Goal: Task Accomplishment & Management: Manage account settings

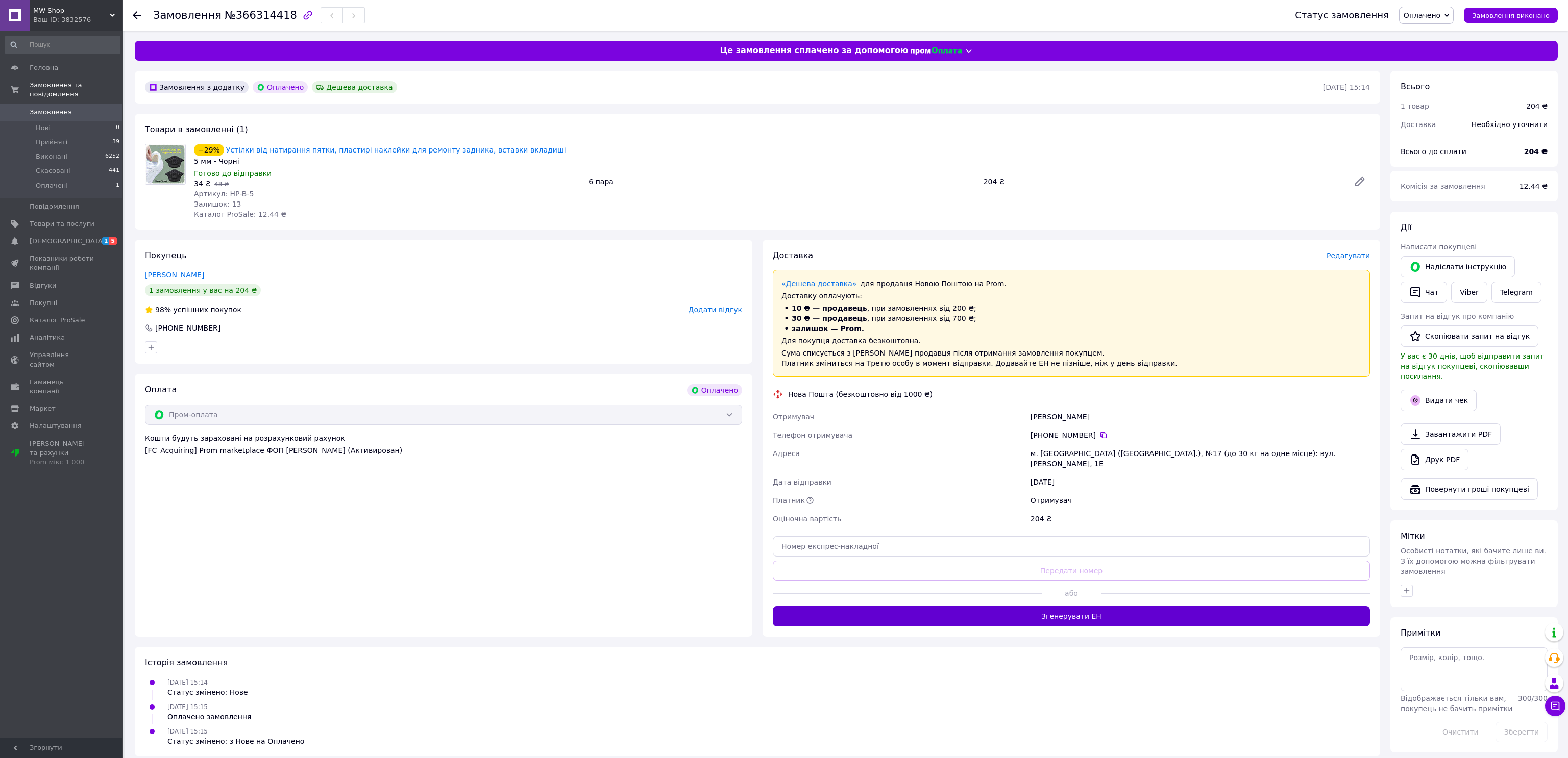
click at [1039, 611] on button "Згенерувати ЕН" at bounding box center [1071, 616] width 597 height 20
click at [1422, 12] on span "Оплачено" at bounding box center [1422, 15] width 37 height 8
click at [1432, 30] on li "Прийнято" at bounding box center [1426, 35] width 54 height 15
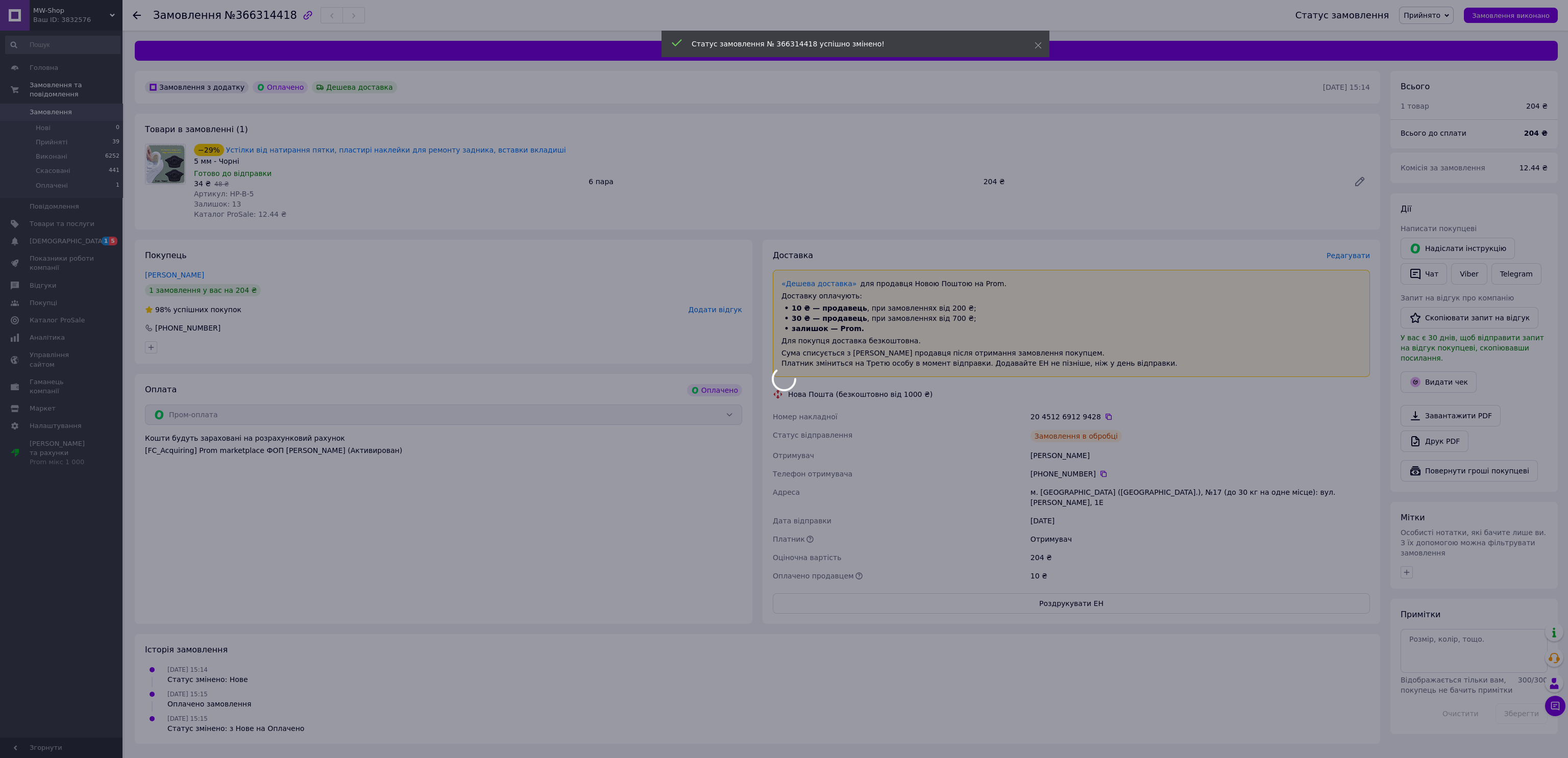
click at [1472, 287] on body "MW-Shop Ваш ID: 3832576 Сайт MW-Shop Кабінет покупця Перевірити стан системи Ст…" at bounding box center [784, 379] width 1568 height 758
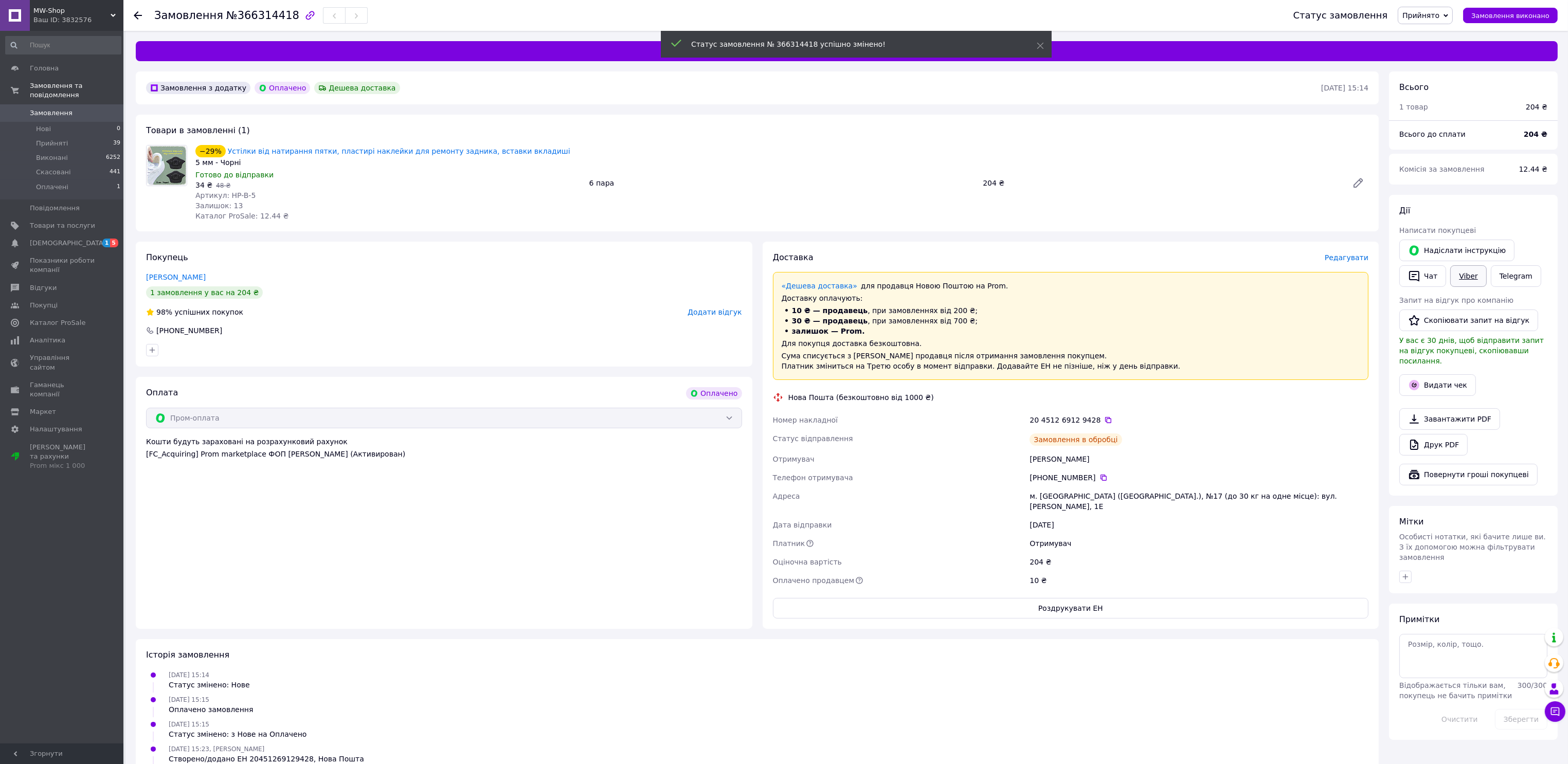
click at [1479, 277] on link "Viber" at bounding box center [1468, 276] width 36 height 22
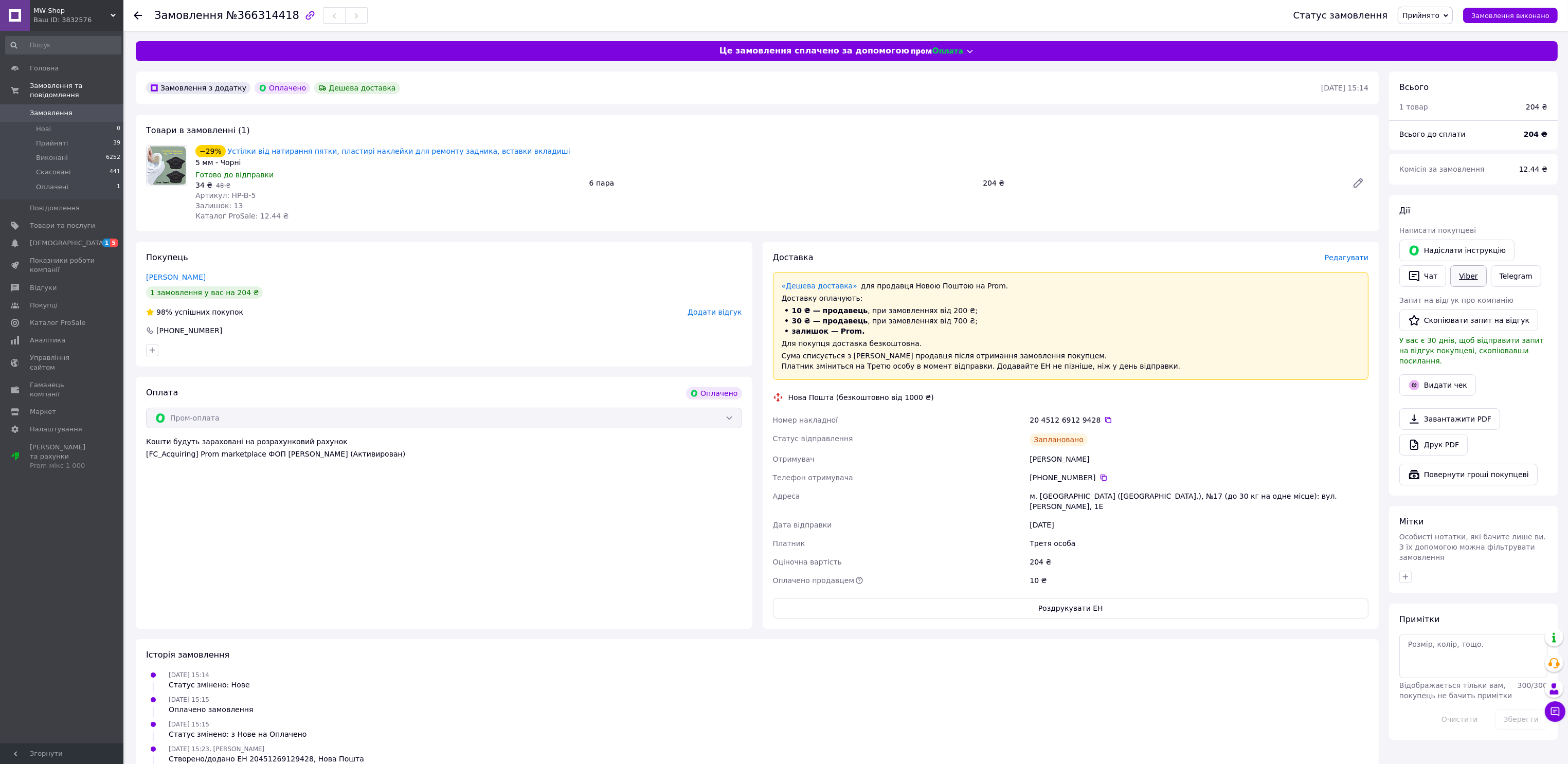
click at [1465, 282] on link "Viber" at bounding box center [1468, 276] width 36 height 22
drag, startPoint x: 1067, startPoint y: 424, endPoint x: 1069, endPoint y: 415, distance: 9.2
click at [1067, 422] on div "20 4512 6912 9428" at bounding box center [1198, 420] width 339 height 10
drag, startPoint x: 1038, startPoint y: 496, endPoint x: 927, endPoint y: 381, distance: 159.8
click at [1071, 493] on div "м. [GEOGRAPHIC_DATA] ([GEOGRAPHIC_DATA].), №17 (до 30 кг на одне місце): вул. […" at bounding box center [1199, 501] width 343 height 29
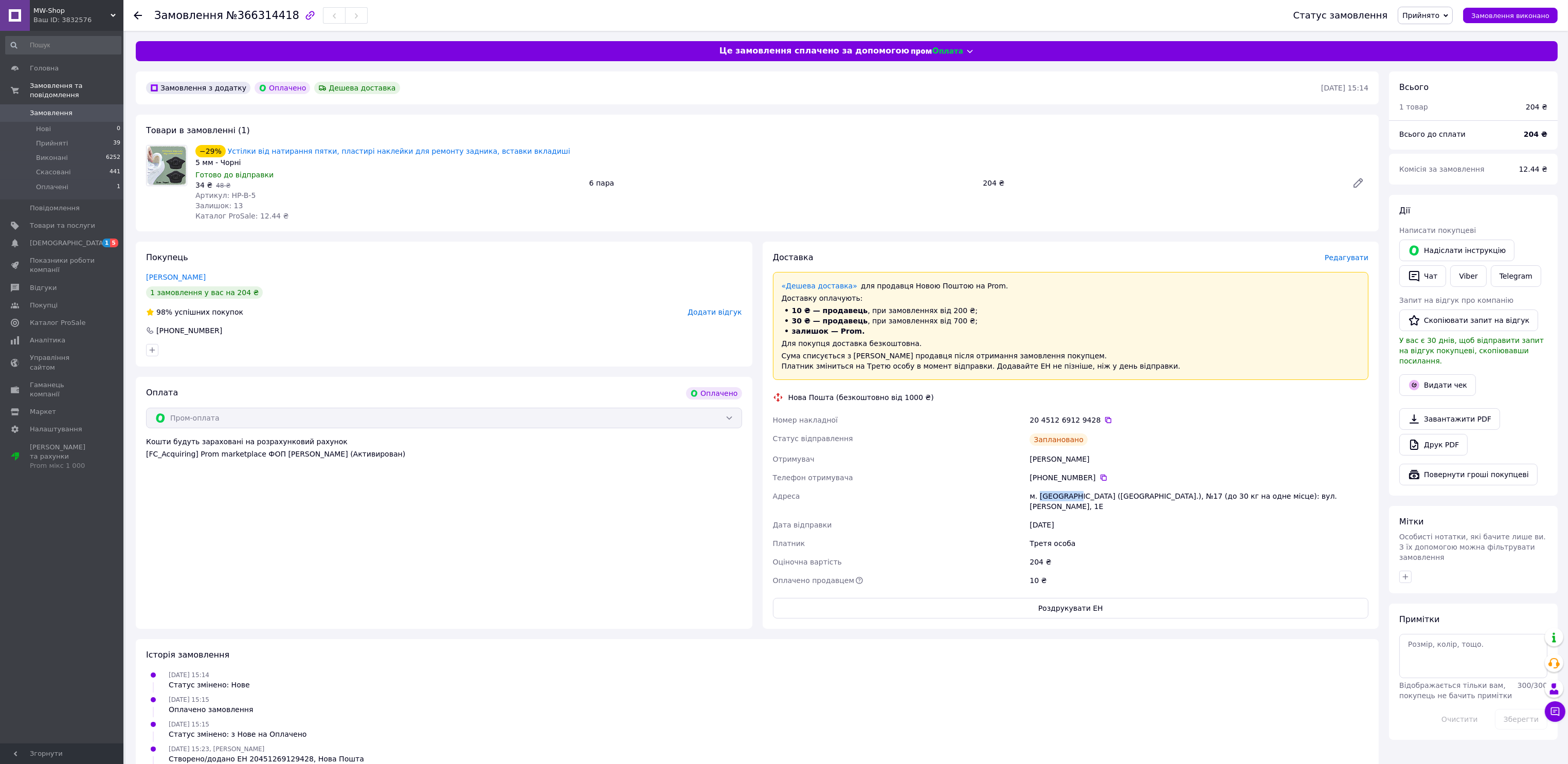
copy div "Кривий Рі"
click at [1161, 493] on div "м. [GEOGRAPHIC_DATA] ([GEOGRAPHIC_DATA].), №17 (до 30 кг на одне місце): вул. […" at bounding box center [1199, 501] width 343 height 29
drag, startPoint x: 1161, startPoint y: 495, endPoint x: 1099, endPoint y: 419, distance: 98.1
click at [1177, 498] on div "м. [GEOGRAPHIC_DATA] ([GEOGRAPHIC_DATA].), №17 (до 30 кг на одне місце): вул. […" at bounding box center [1199, 501] width 343 height 29
copy div "№17"
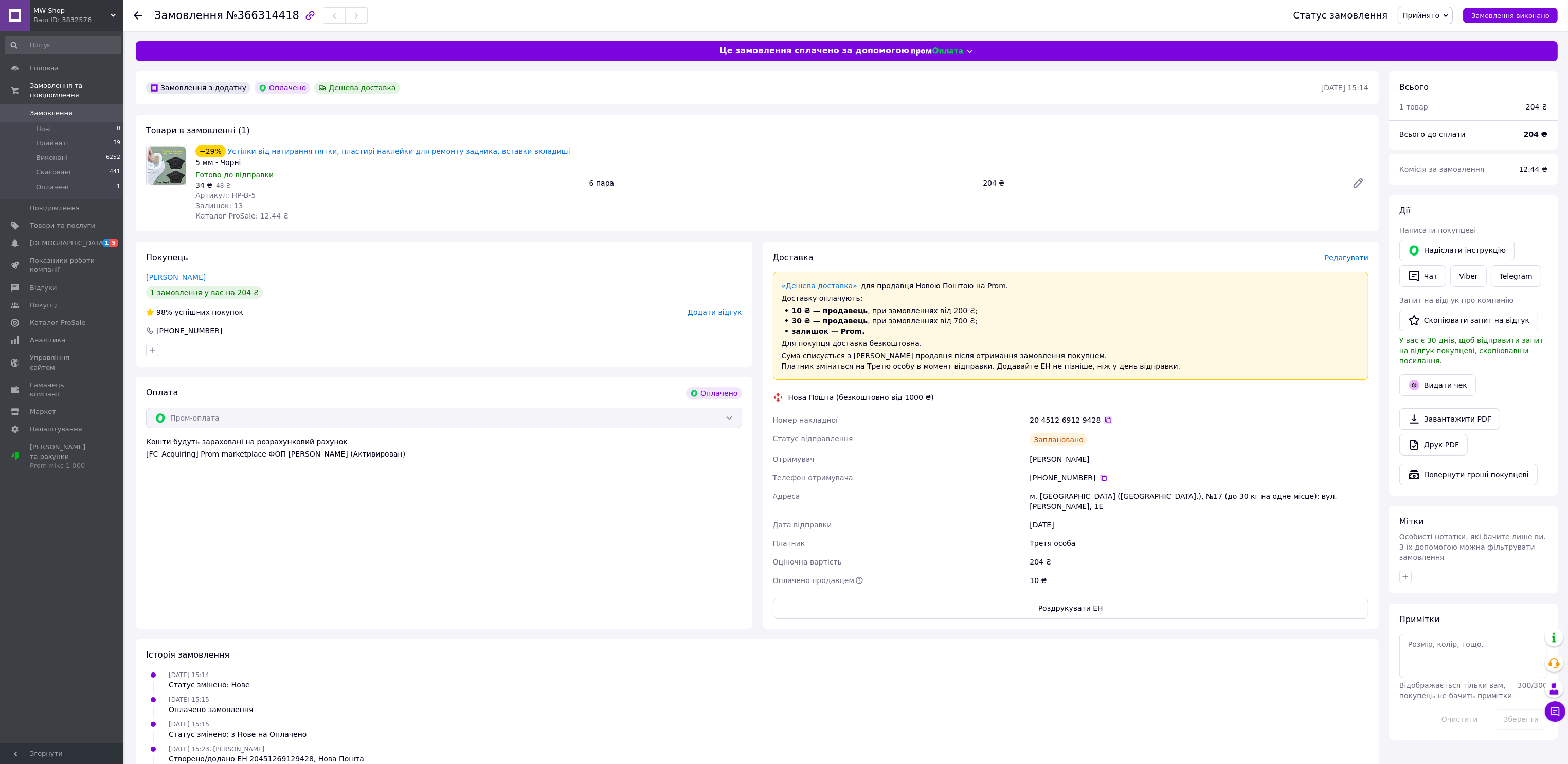
click at [1104, 418] on icon at bounding box center [1108, 420] width 8 height 8
click at [1016, 418] on div "Номер накладної" at bounding box center [899, 420] width 257 height 18
click at [1434, 375] on button "Видати чек" at bounding box center [1437, 385] width 77 height 22
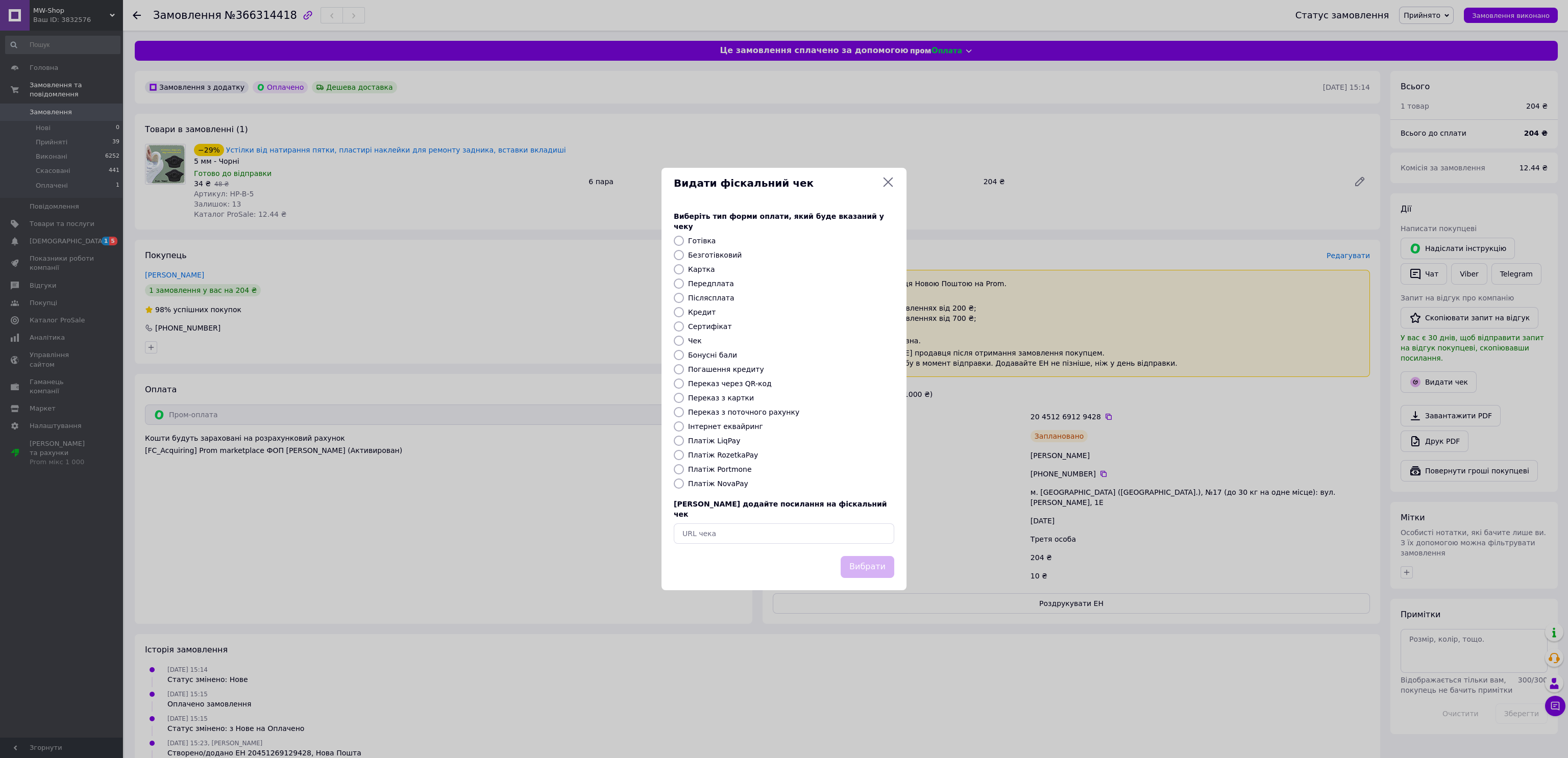
click at [738, 454] on label "Платіж RozetkaPay" at bounding box center [723, 455] width 70 height 8
click at [684, 454] on input "Платіж RozetkaPay" at bounding box center [678, 455] width 10 height 10
radio input "true"
click at [868, 558] on button "Вибрати" at bounding box center [868, 567] width 54 height 22
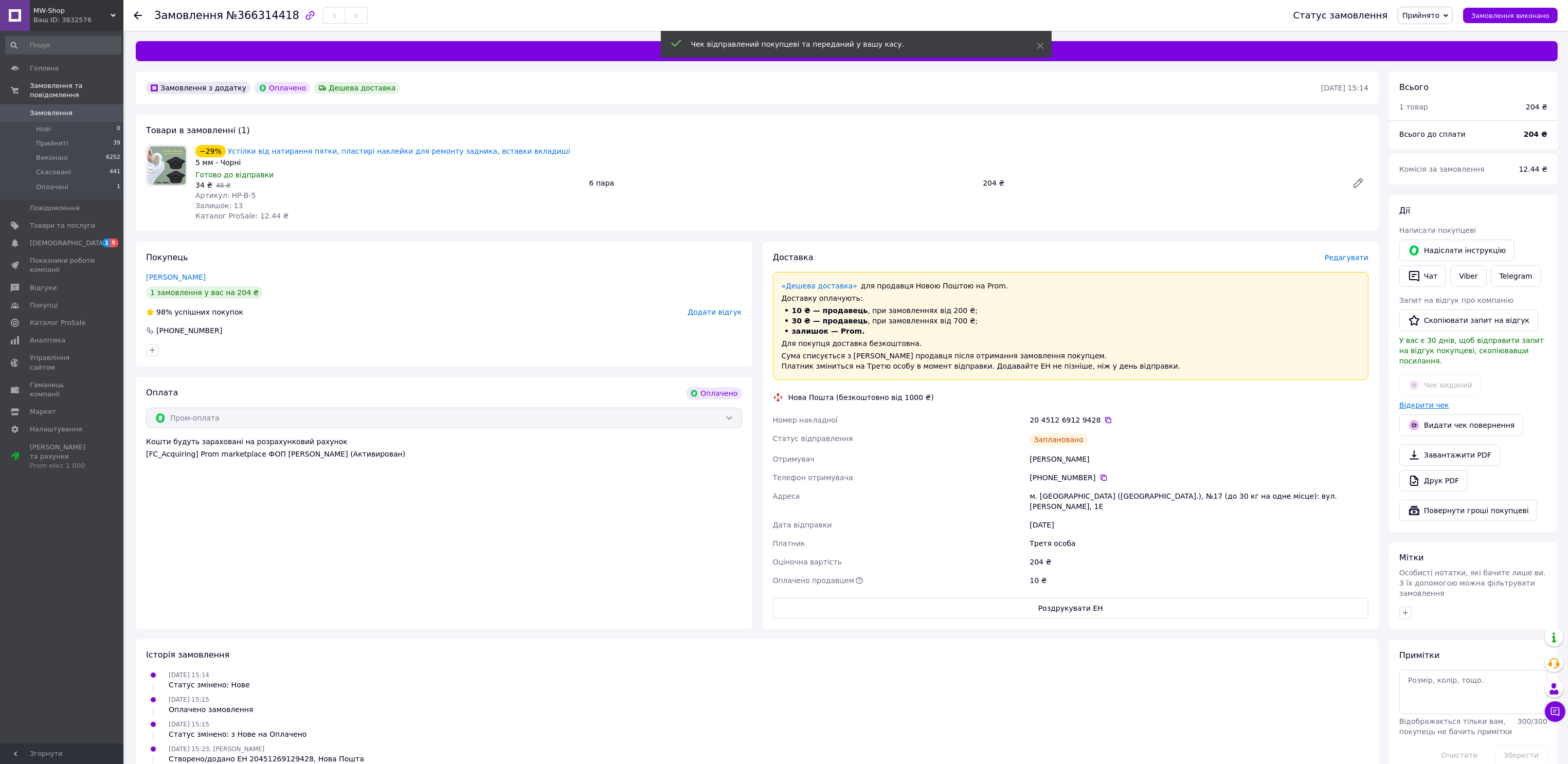
click at [1427, 401] on link "Відкрити чек" at bounding box center [1423, 405] width 50 height 8
